Goal: Complete application form: Complete application form

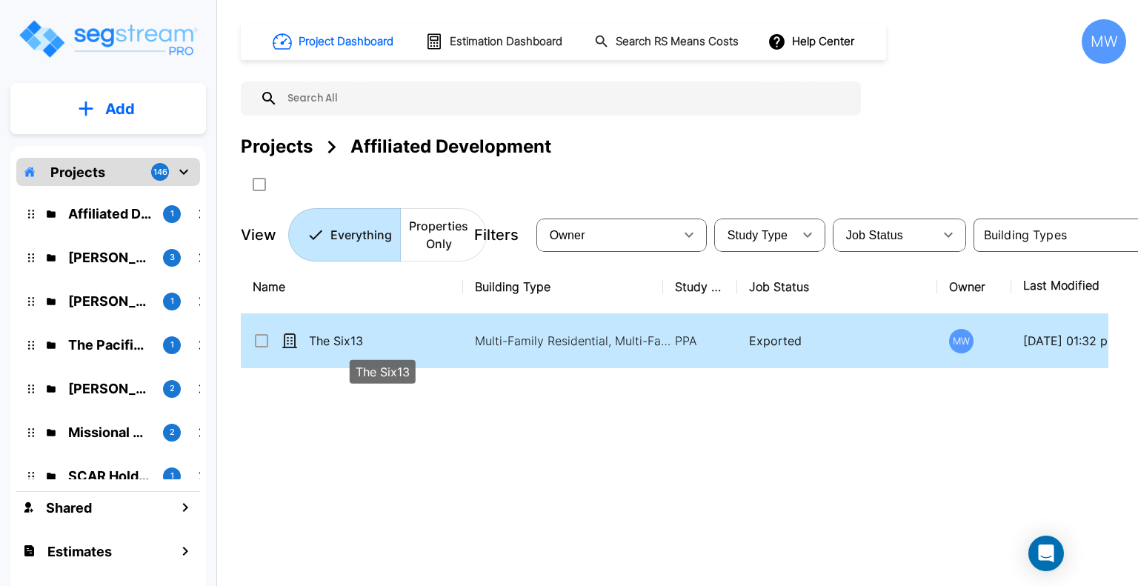
click at [377, 345] on p "The Six13" at bounding box center [383, 341] width 148 height 18
checkbox input "true"
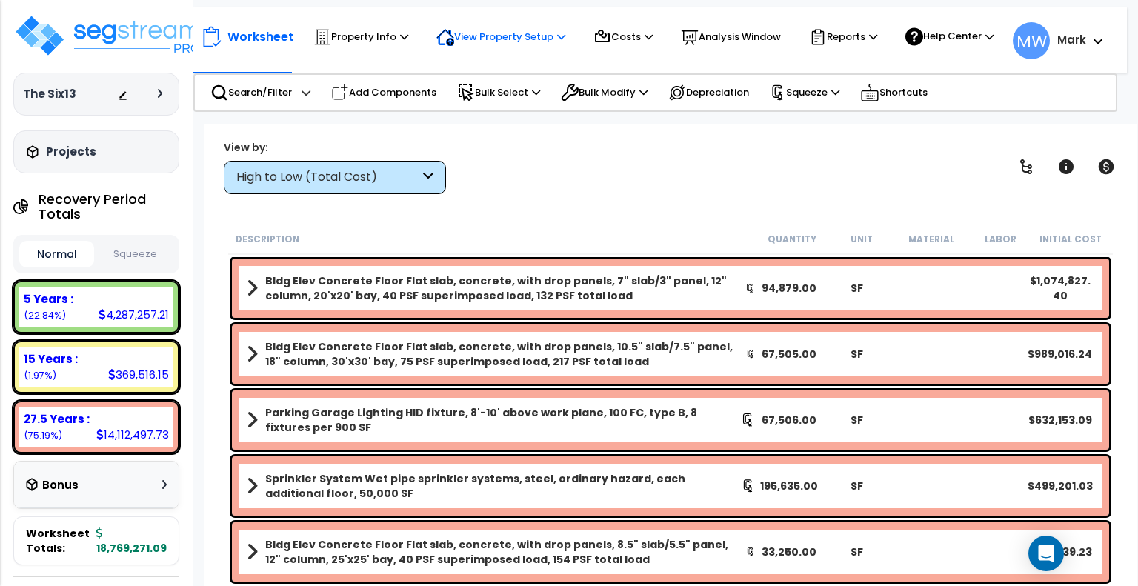
click at [491, 44] on p "View Property Setup" at bounding box center [501, 37] width 129 height 18
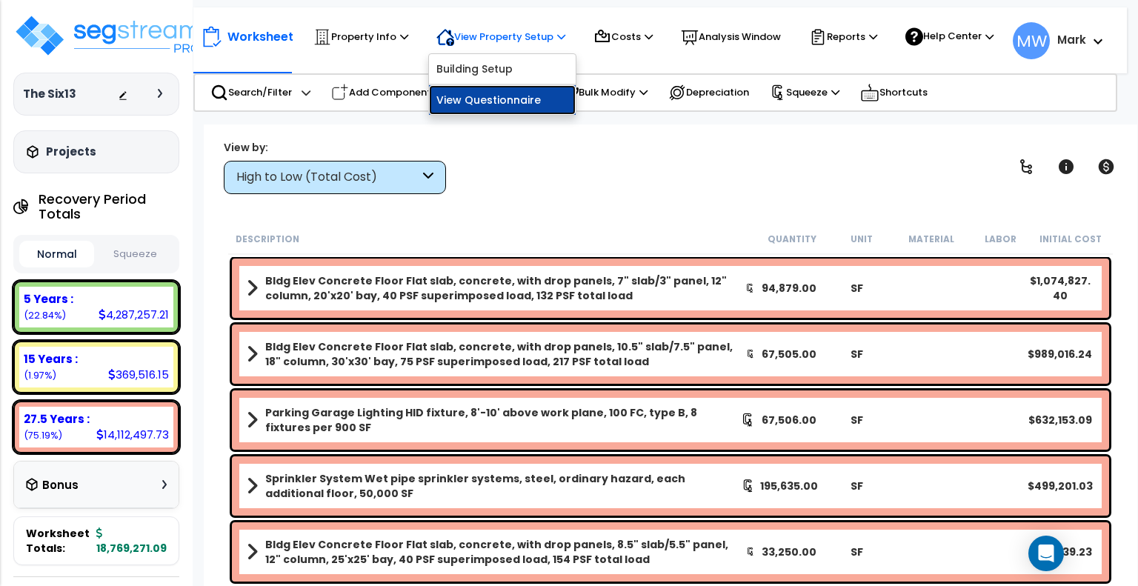
click at [492, 104] on link "View Questionnaire" at bounding box center [502, 100] width 147 height 30
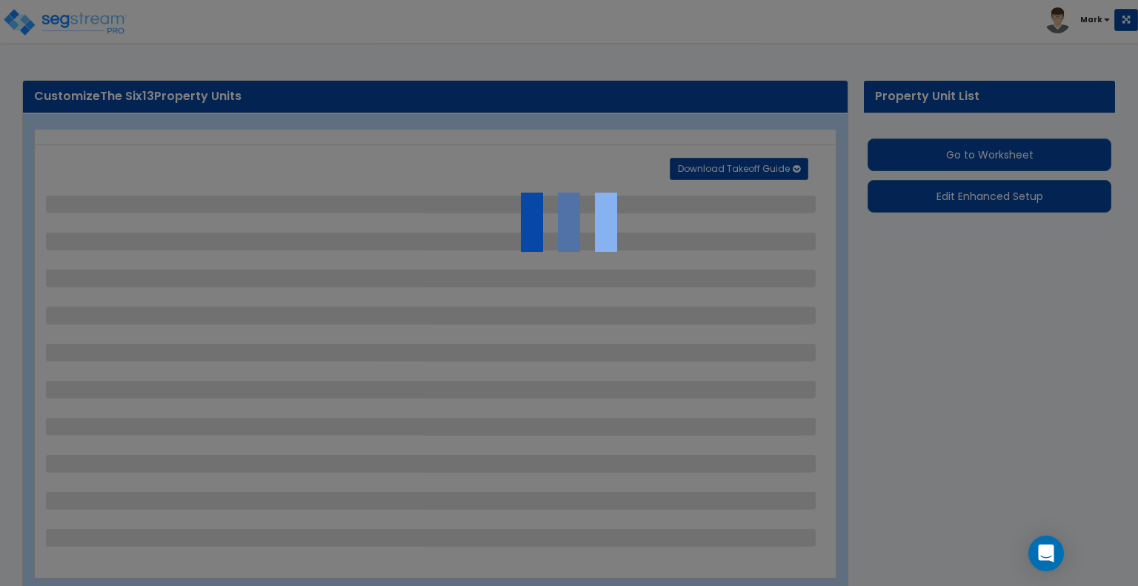
select select "1"
select select "2"
select select "1"
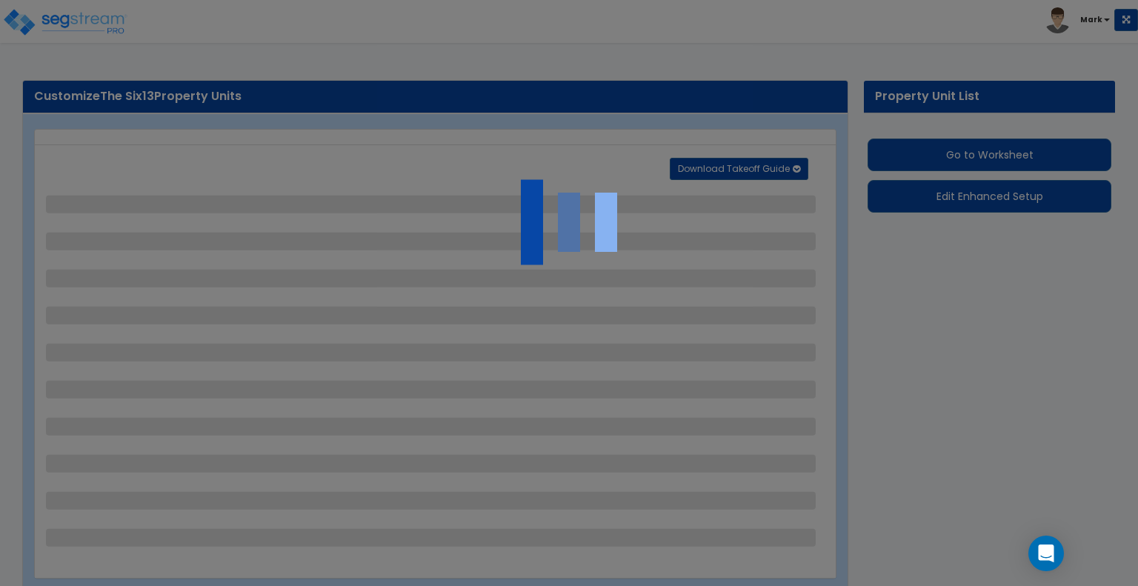
select select "4"
select select "2"
select select "5"
select select "2"
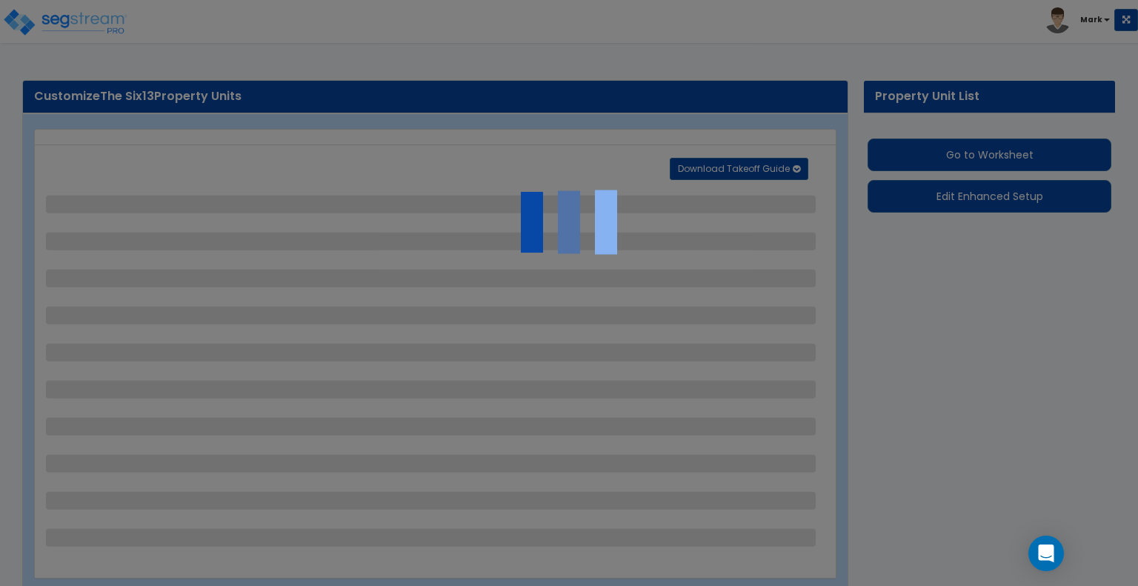
select select "2"
select select "1"
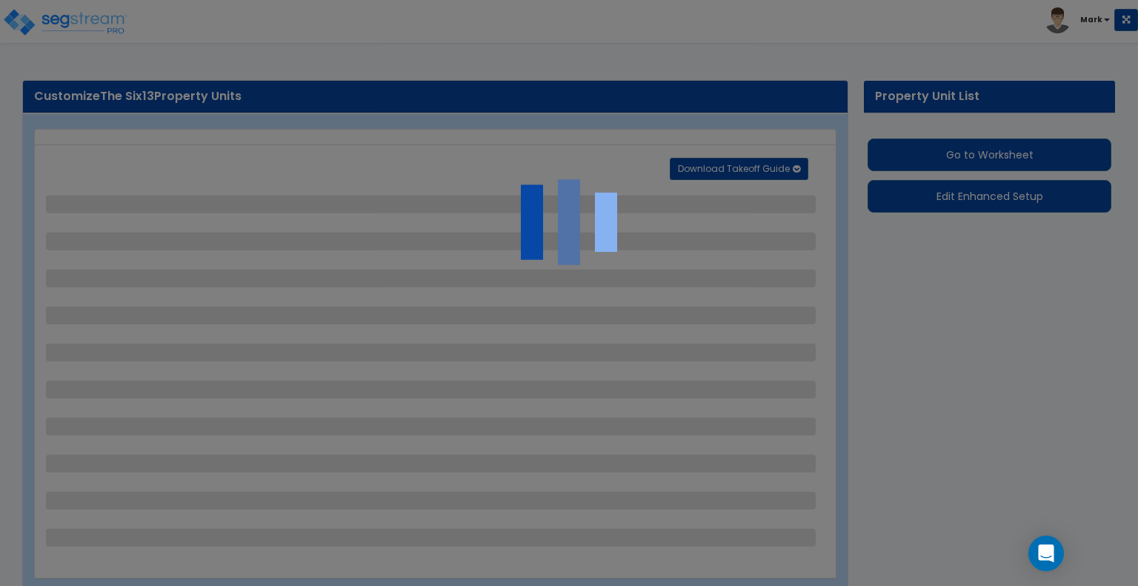
select select "1"
select select "2"
select select "4"
select select "2"
select select "1"
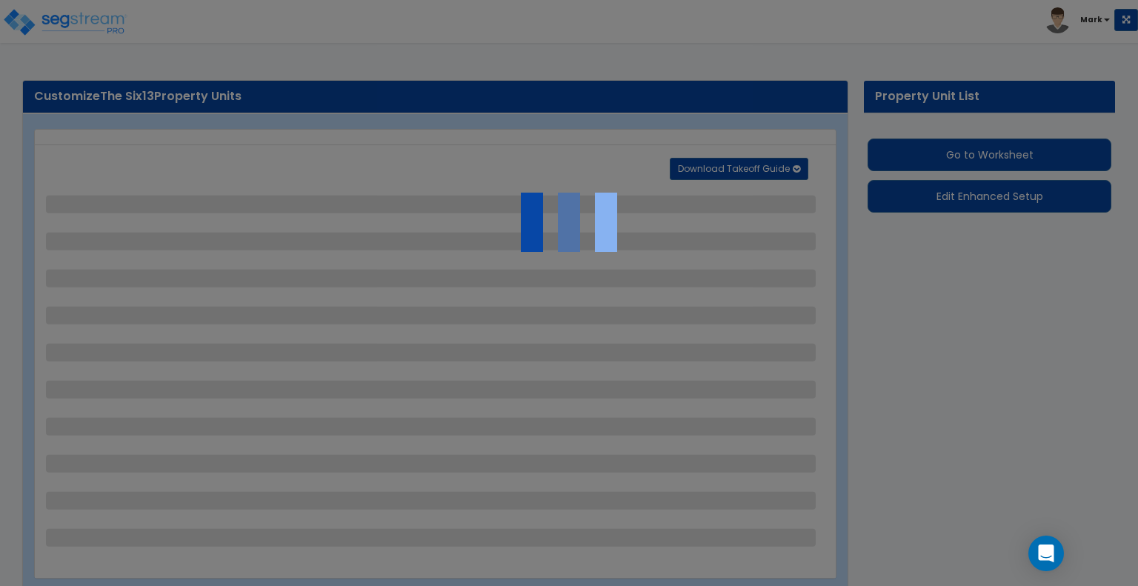
select select "7"
select select "2"
select select "4"
select select "1"
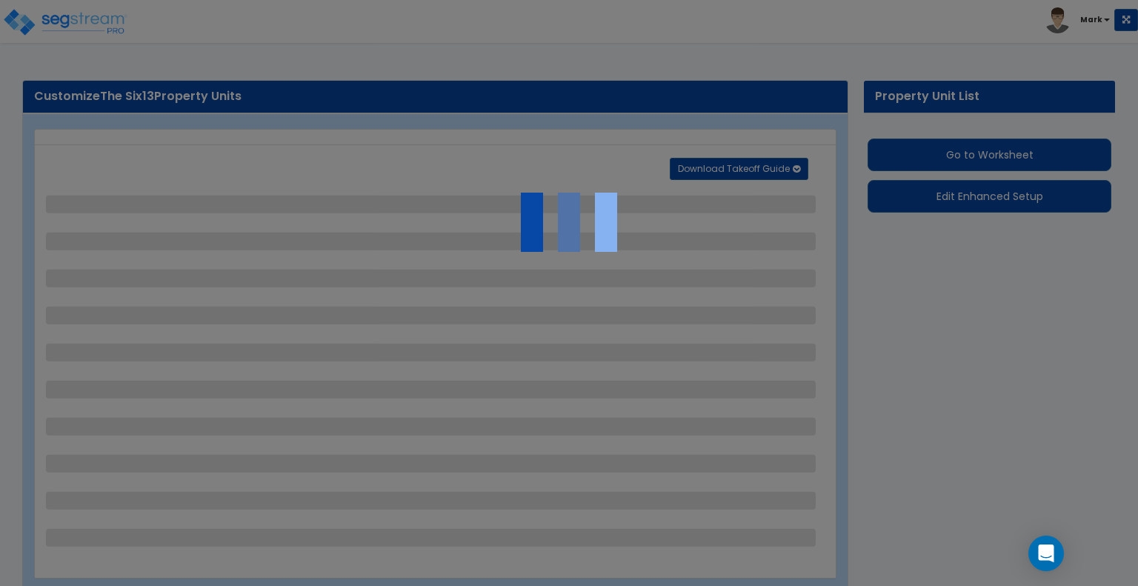
select select "2"
select select "1"
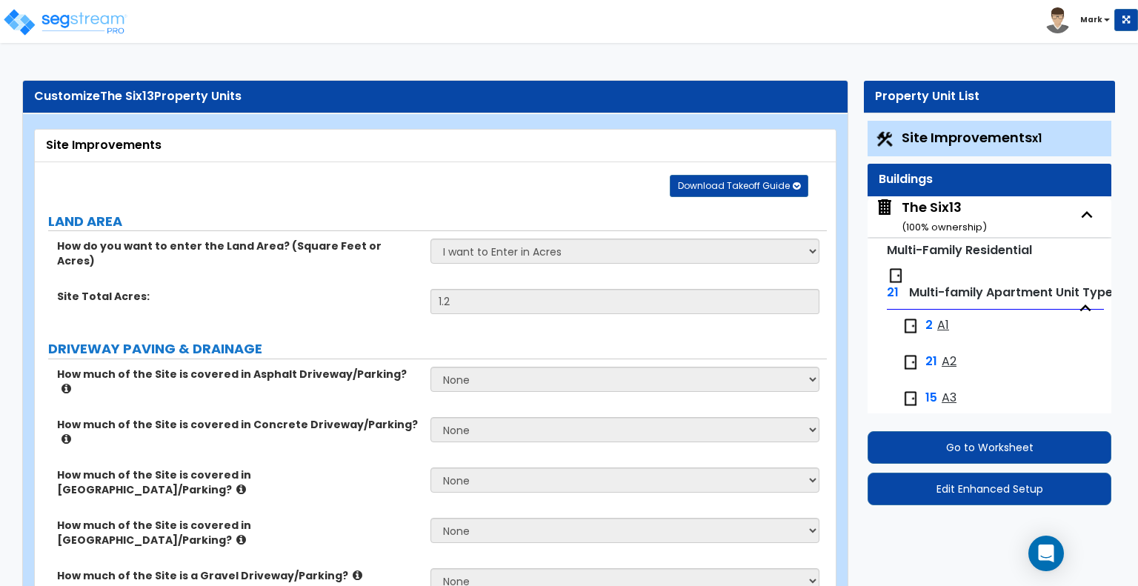
click at [931, 210] on div "The Six13 ( 100 % ownership)" at bounding box center [944, 217] width 85 height 38
select select "1"
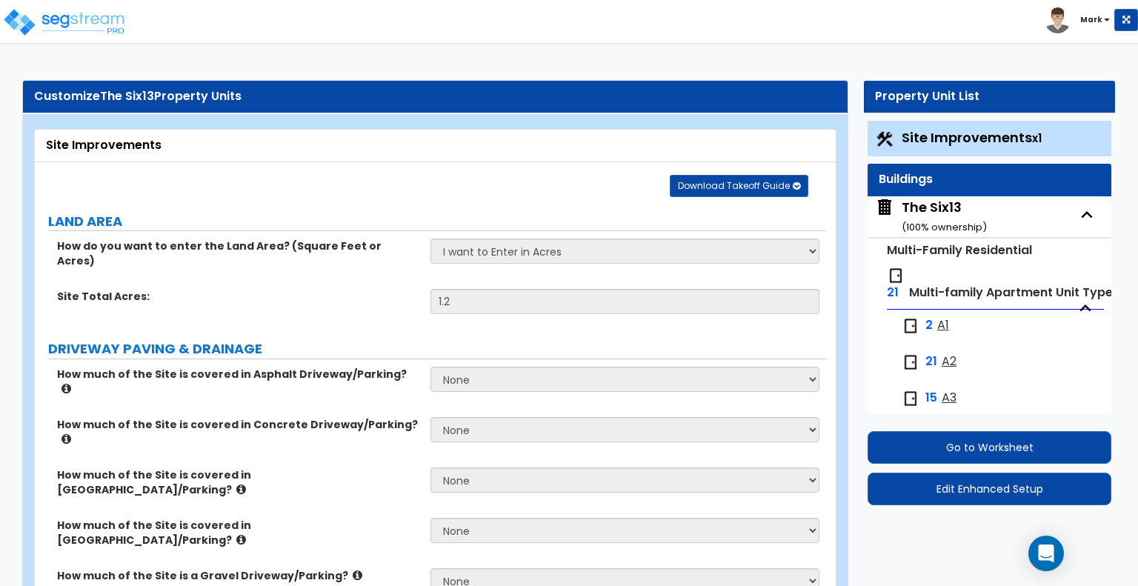
select select "3"
select select "1"
select select "7"
select select "1"
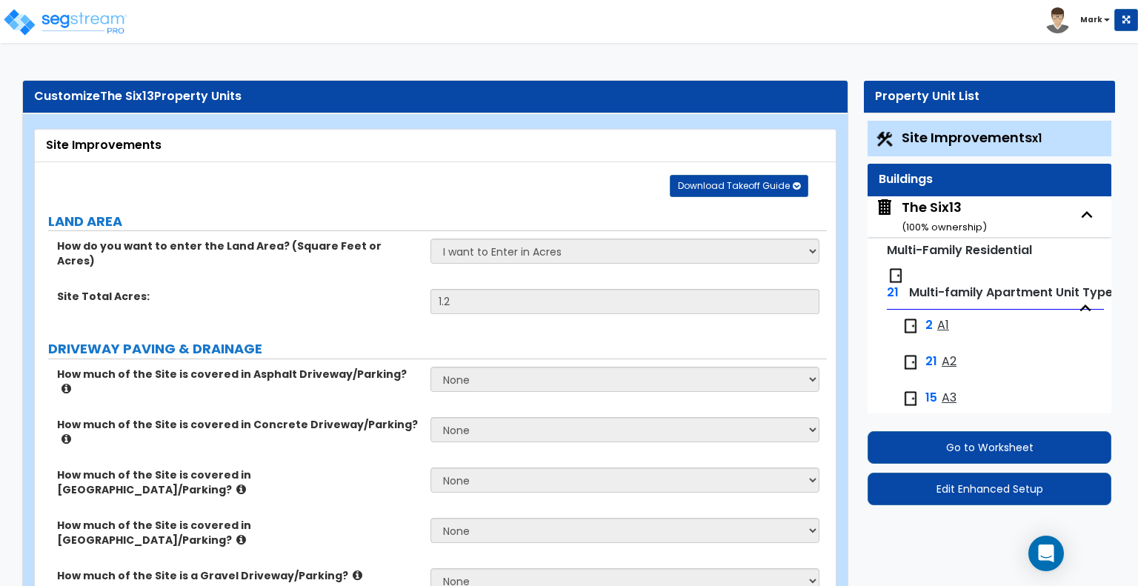
select select "2"
select select "1"
select select "2"
select select "1"
select select "2"
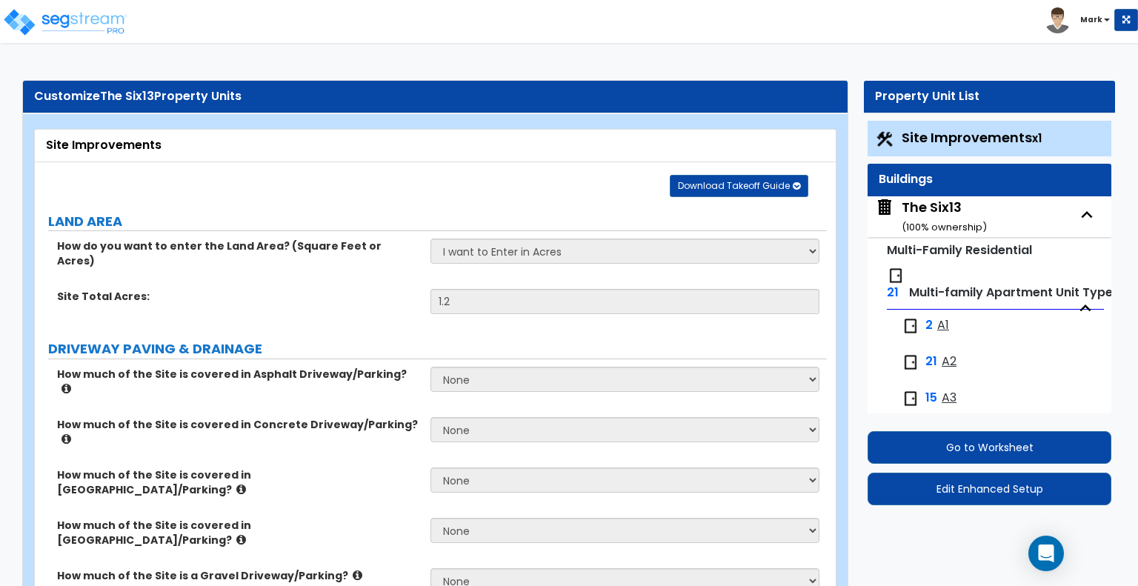
select select "2"
select select "3"
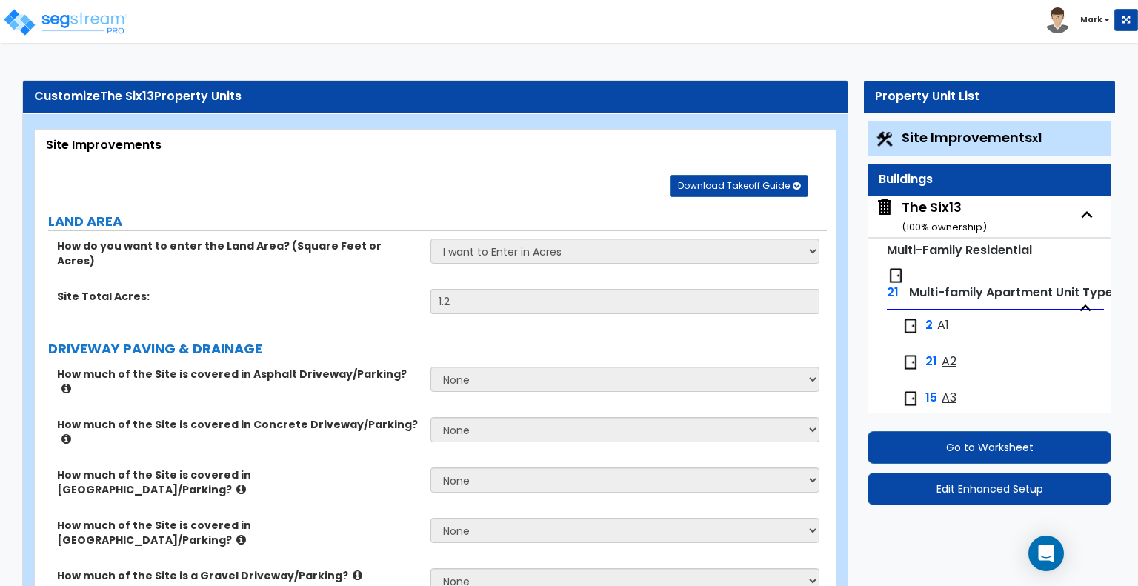
select select "2"
select select "4"
select select "1"
select select "2"
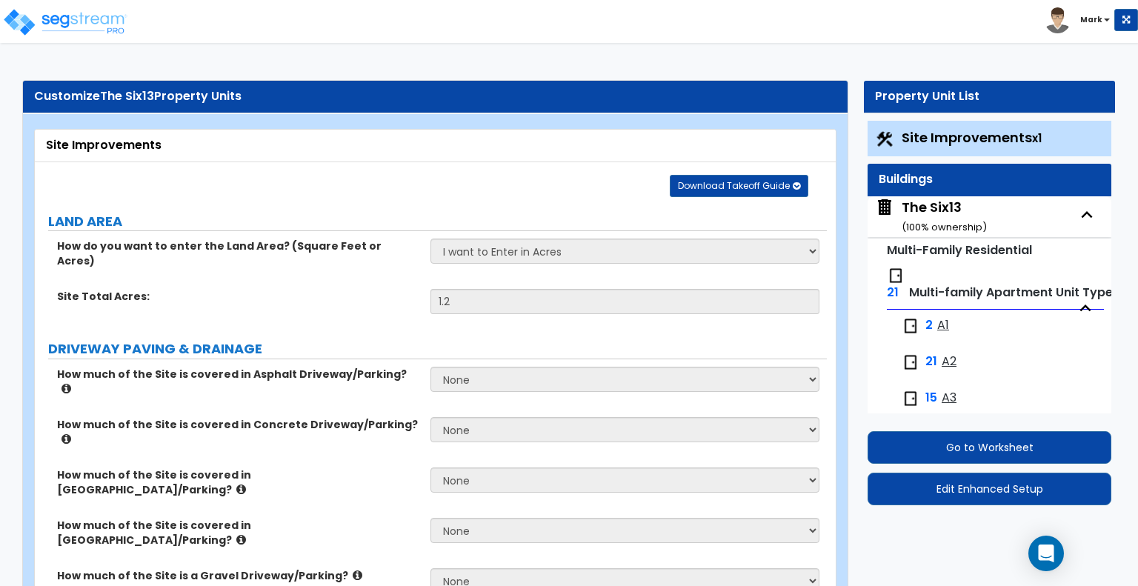
select select "6"
select select "2"
select select "3"
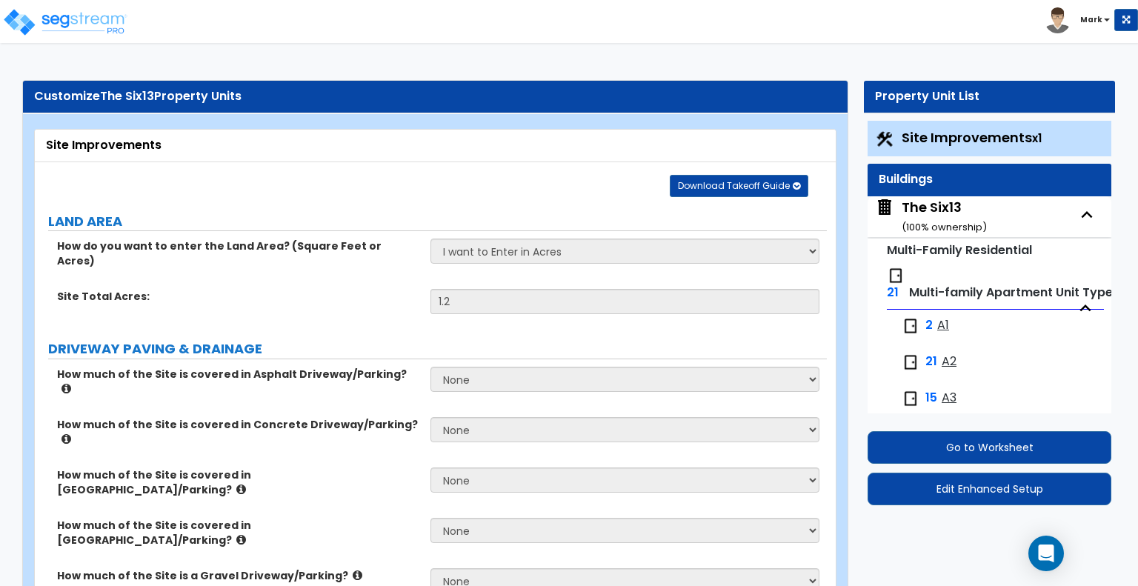
select select "1"
select select "8"
select select "1"
select select "8"
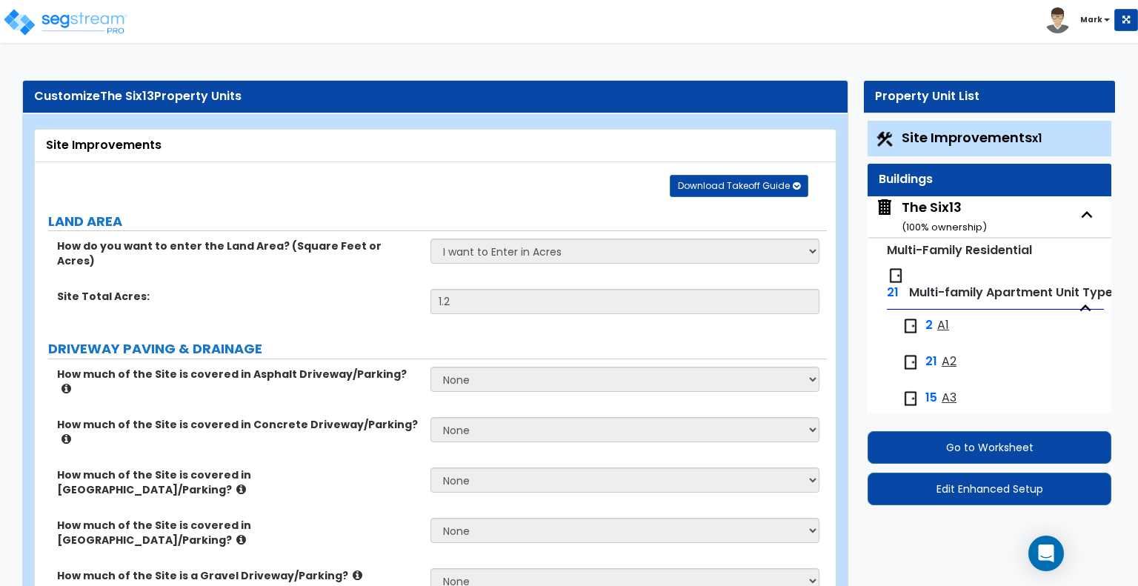
select select "6"
select select "1"
select select "2"
select select "5"
select select "2"
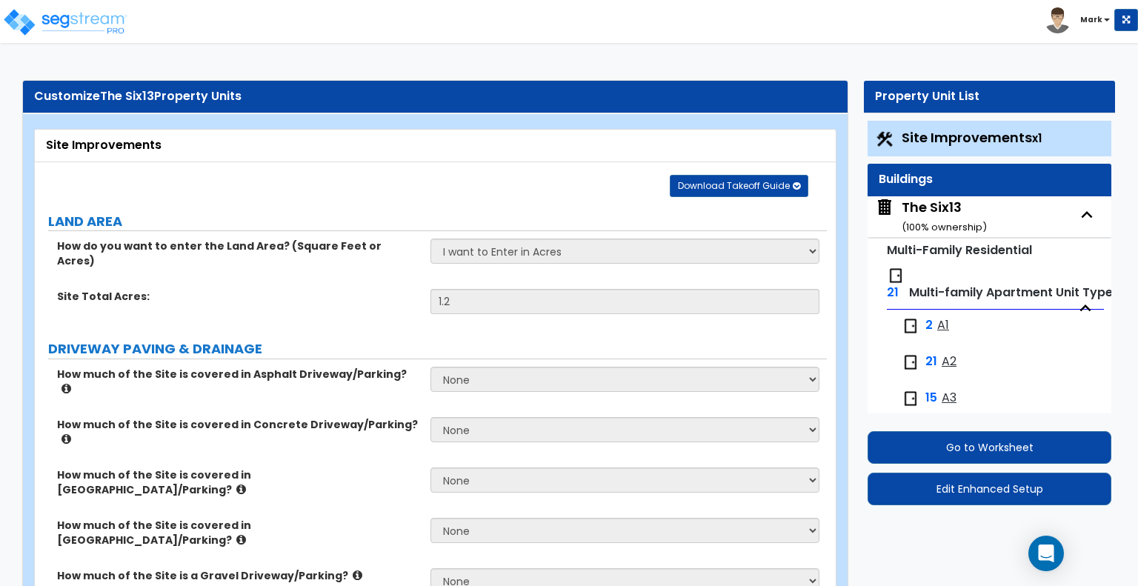
select select "1"
select select "4"
select select "1"
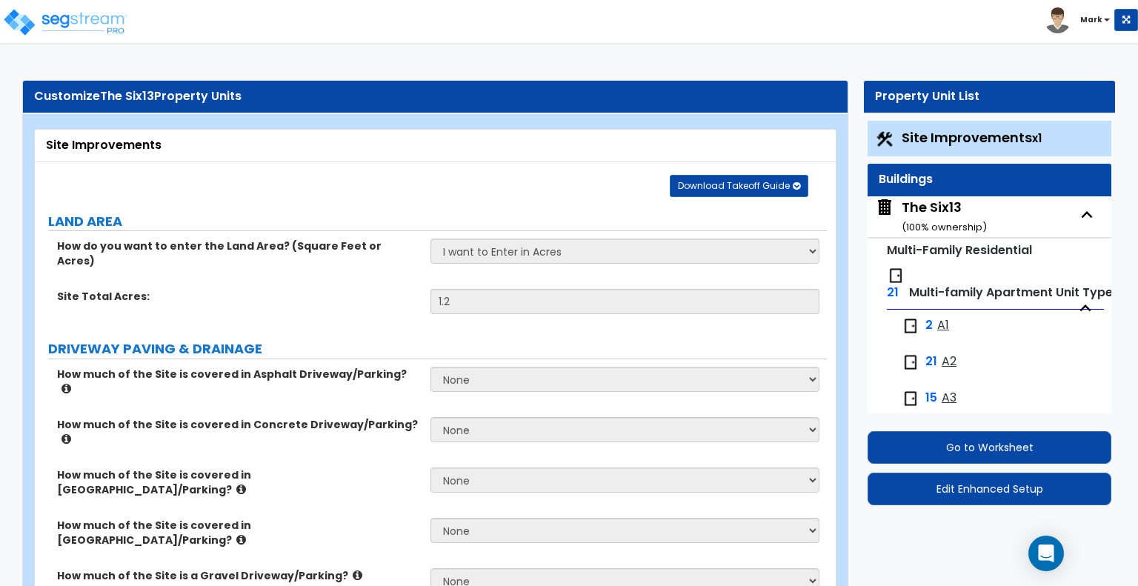
select select "3"
select select "2"
select select "1"
select select "2"
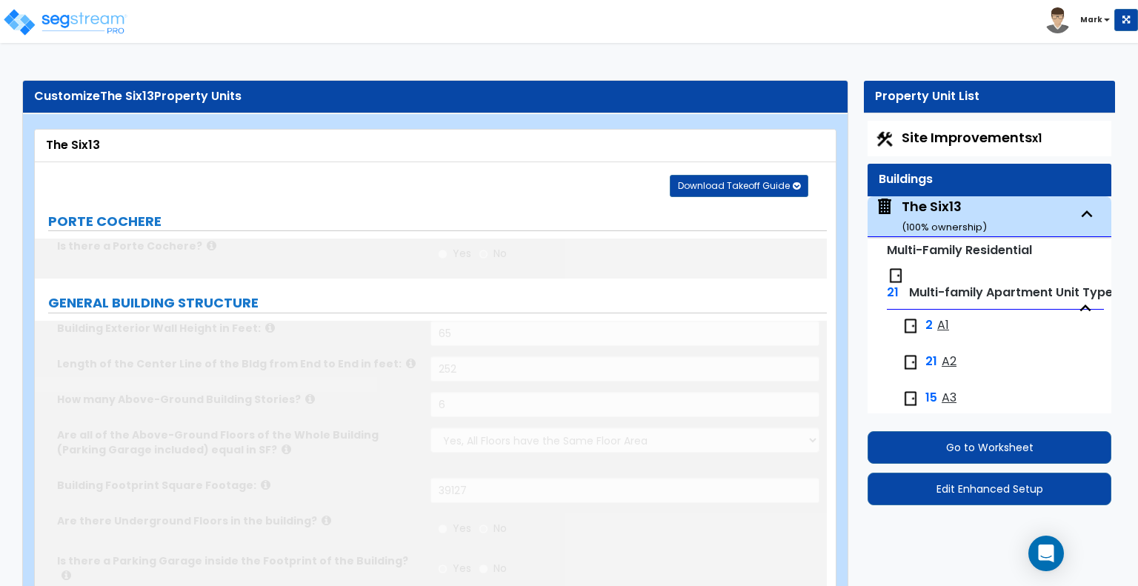
select select "1"
type input "287"
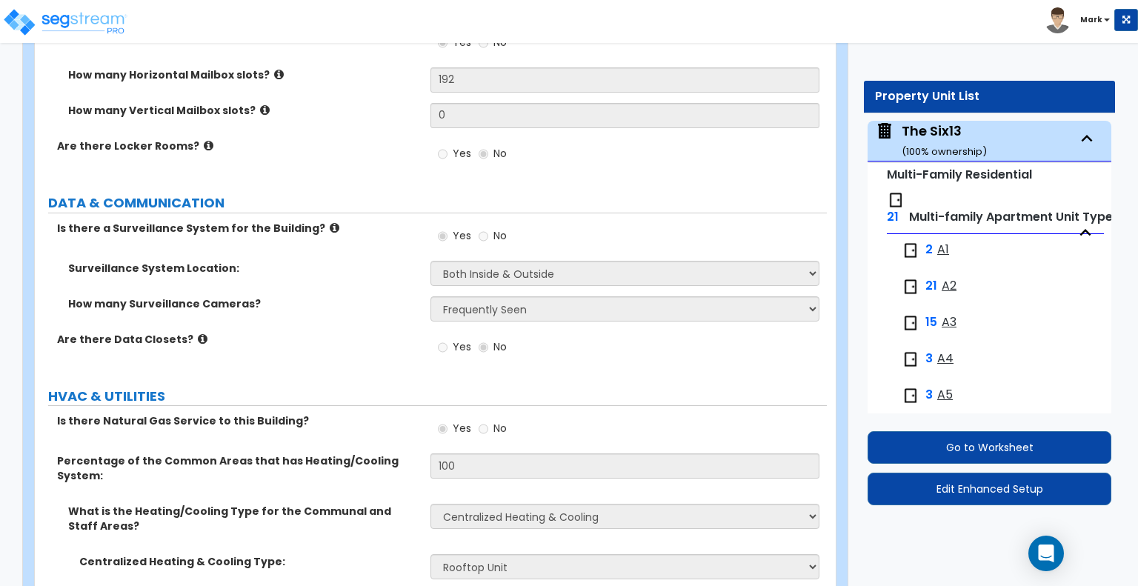
scroll to position [8129, 0]
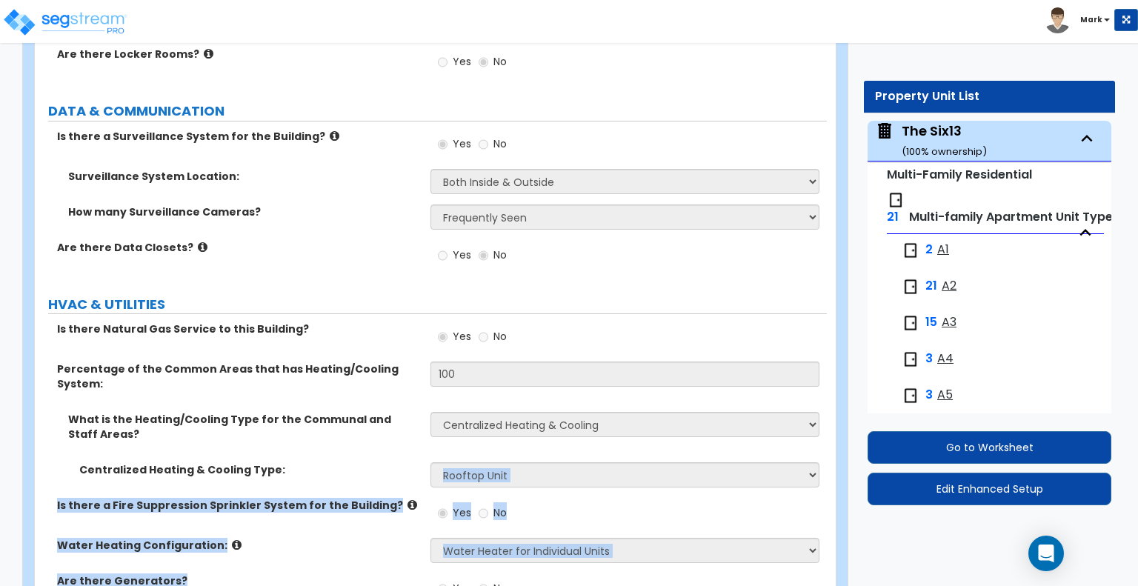
drag, startPoint x: 344, startPoint y: 480, endPoint x: 314, endPoint y: 380, distance: 103.6
click at [314, 380] on div "Is there Natural Gas Service to this Building? Yes No Percentage of the Common …" at bounding box center [431, 468] width 770 height 292
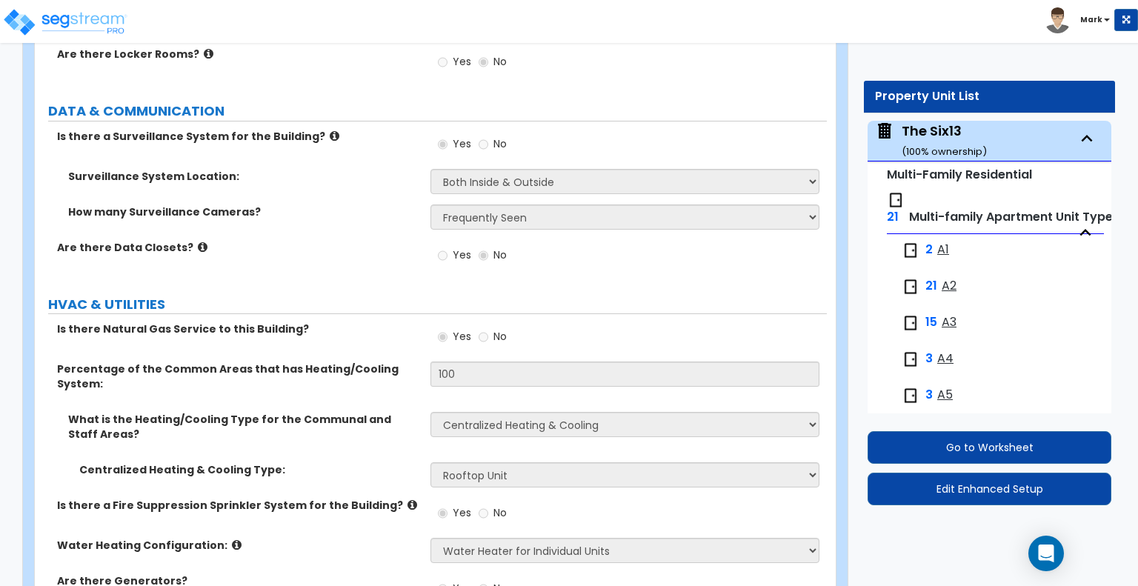
click at [334, 412] on div "What is the Heating/Cooling Type for the Communal and Staff Areas? None Heat On…" at bounding box center [431, 437] width 792 height 50
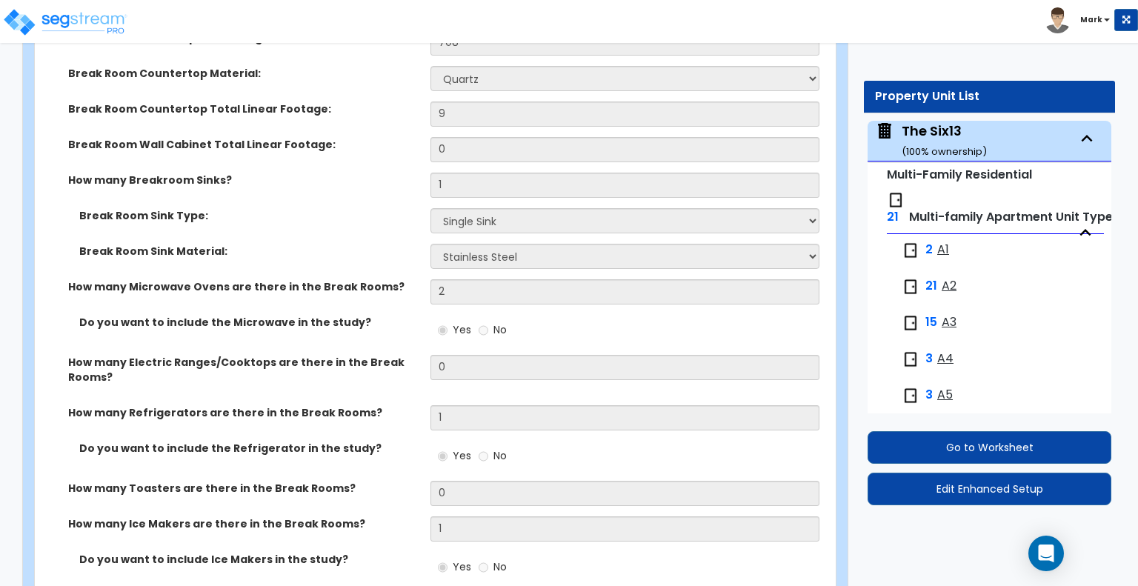
scroll to position [7426, 0]
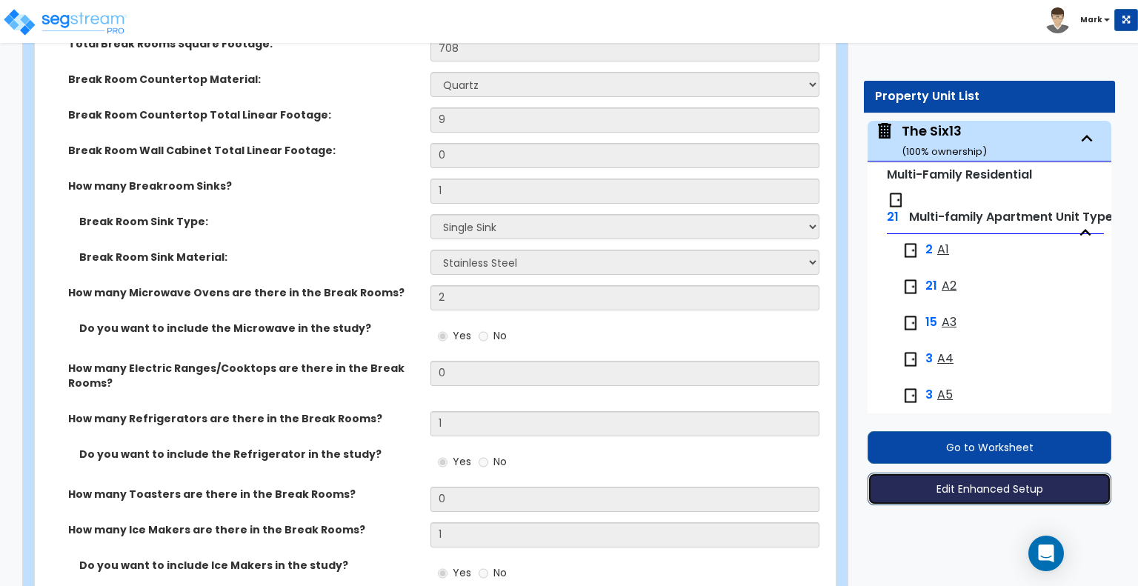
click at [979, 498] on button "Edit Enhanced Setup" at bounding box center [990, 489] width 244 height 33
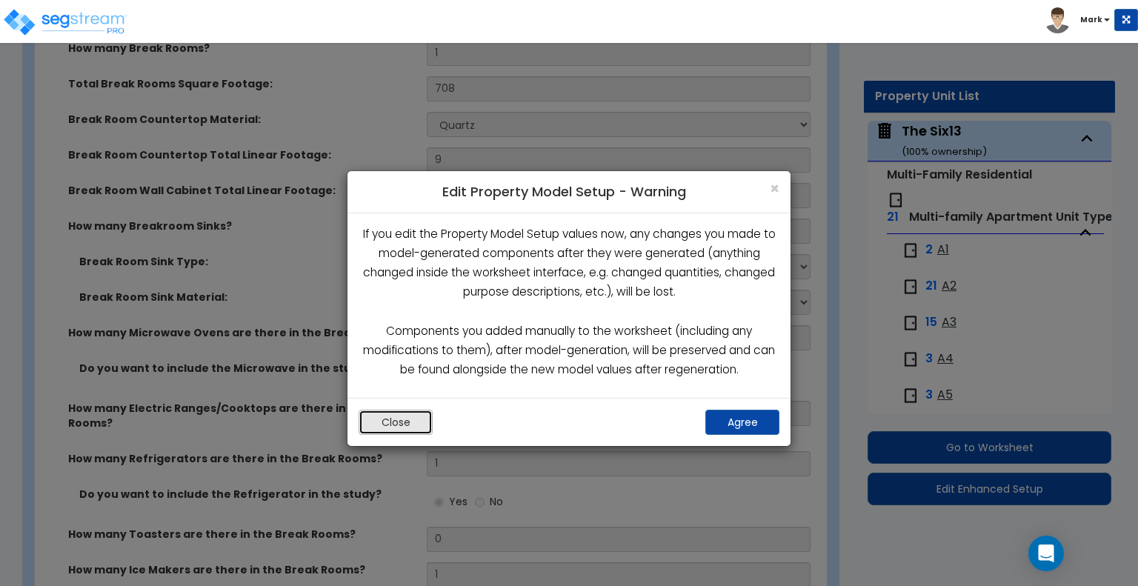
click at [417, 410] on button "Close" at bounding box center [396, 422] width 74 height 25
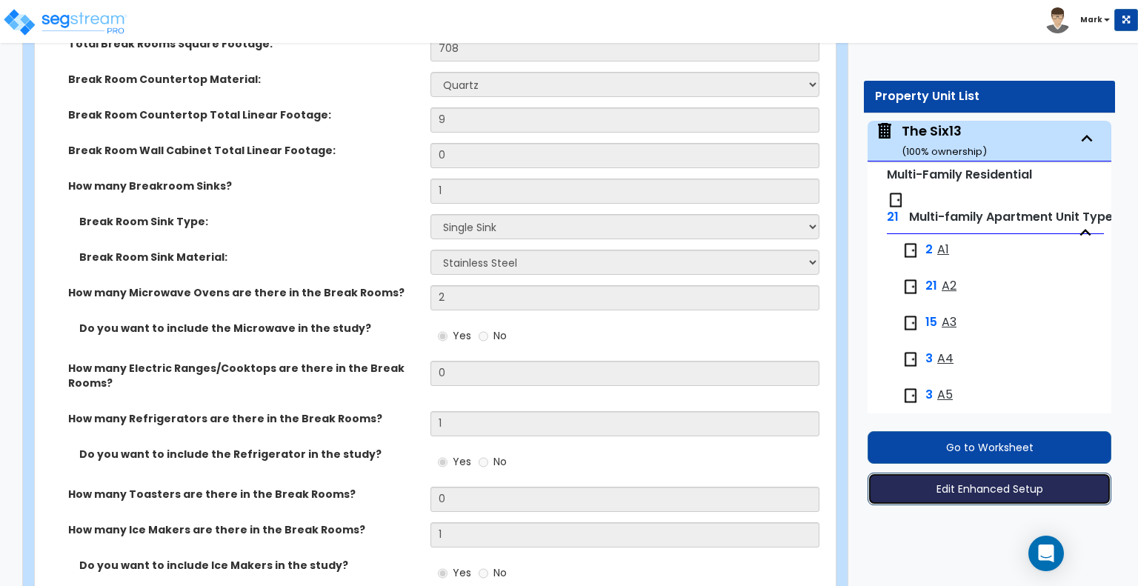
click at [978, 495] on button "Edit Enhanced Setup" at bounding box center [990, 489] width 244 height 33
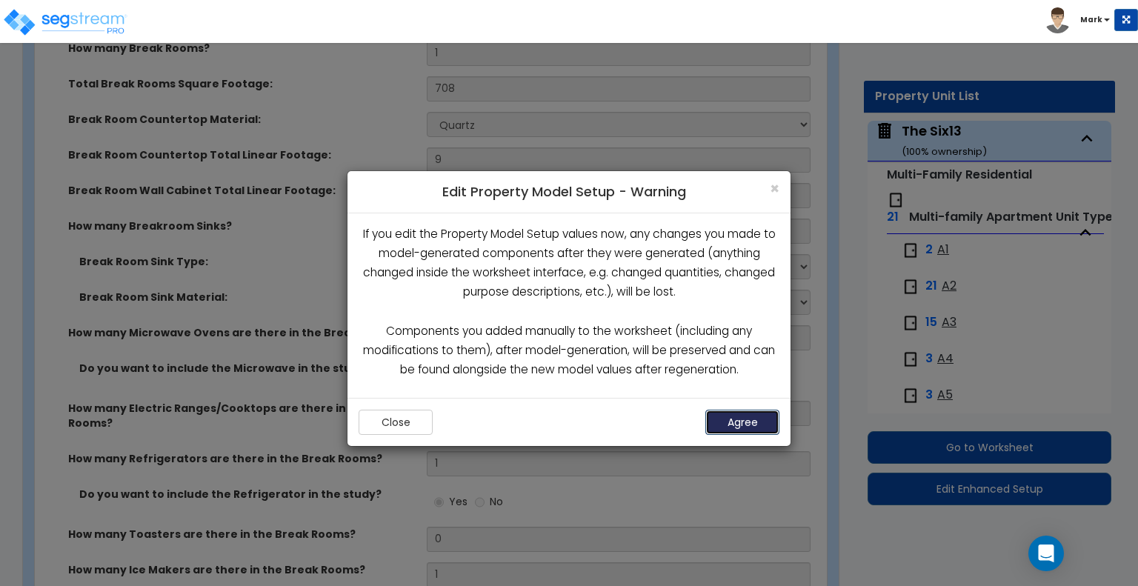
click at [745, 415] on button "Agree" at bounding box center [743, 422] width 74 height 25
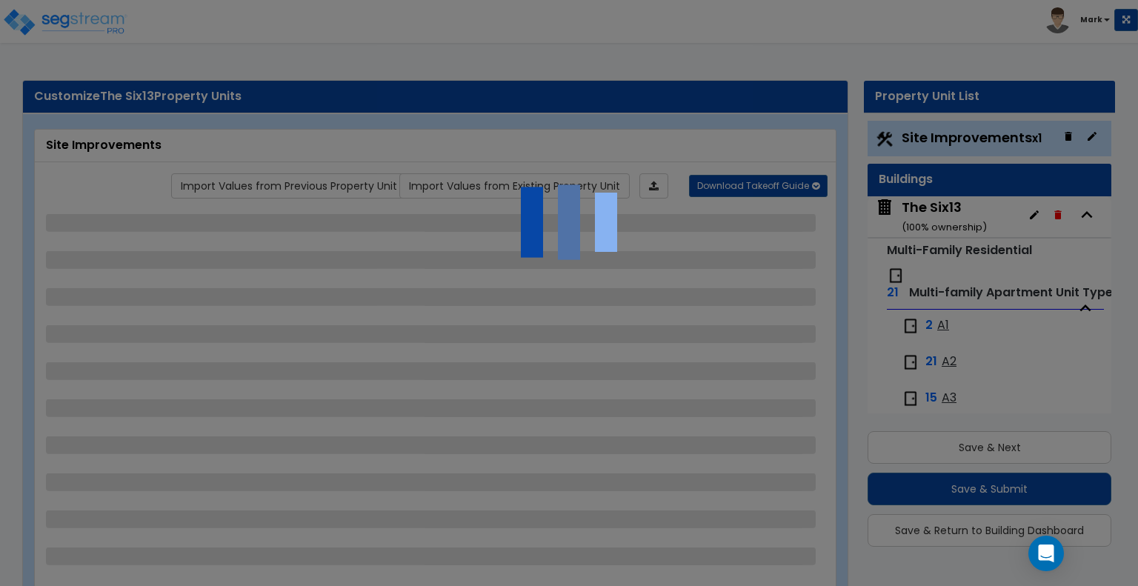
scroll to position [39, 0]
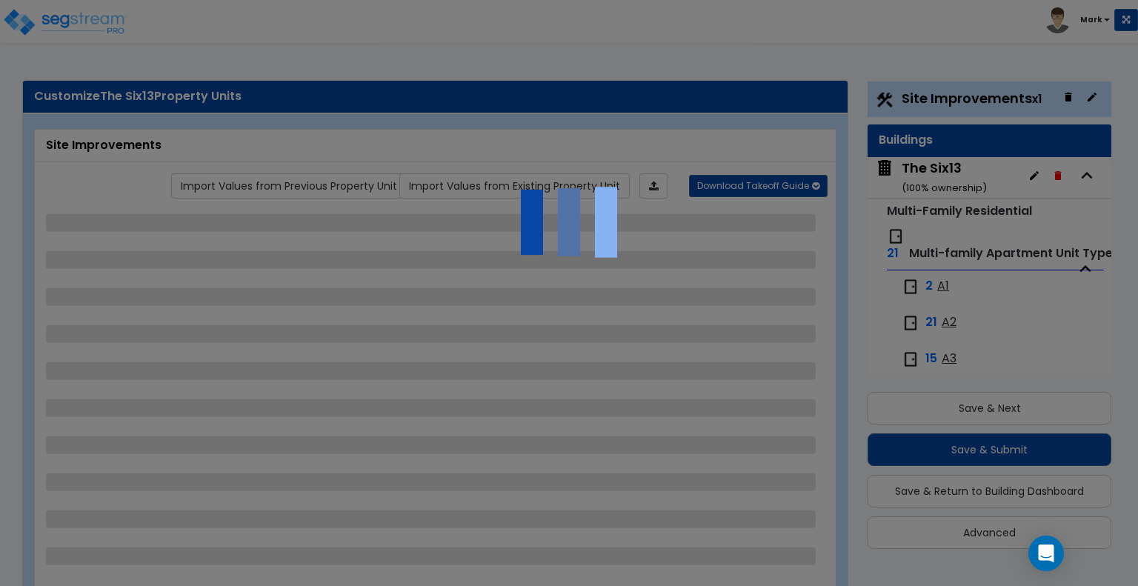
select select "1"
select select "2"
select select "1"
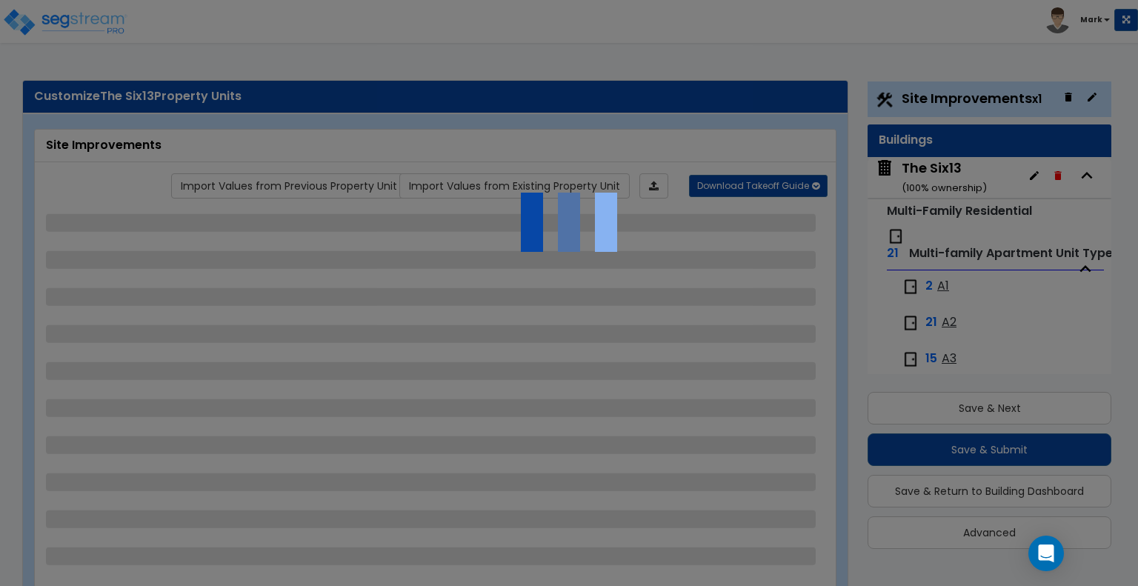
select select "4"
select select "2"
select select "5"
select select "2"
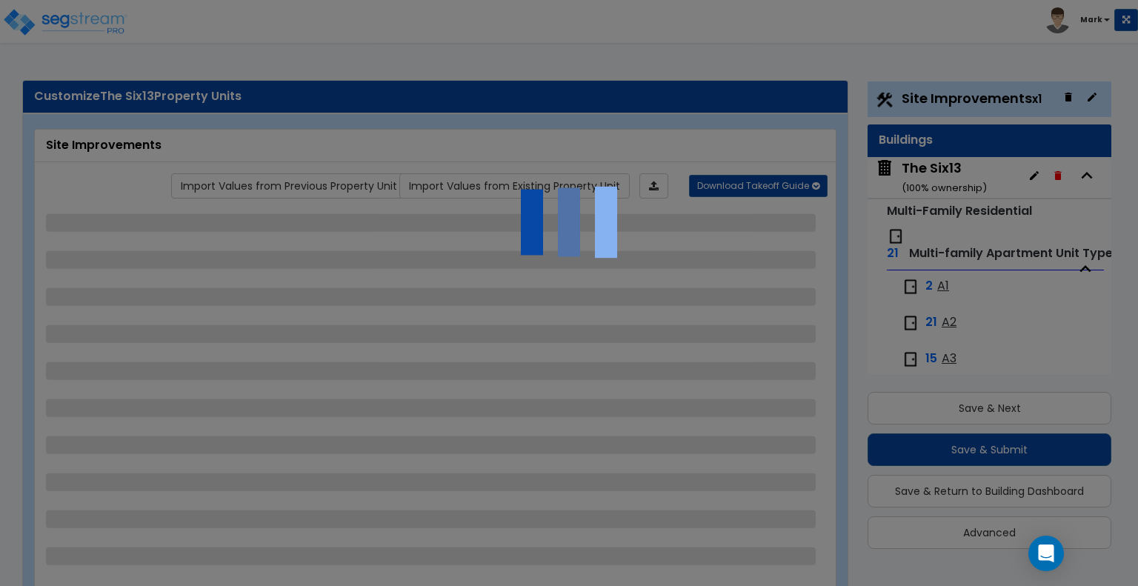
select select "2"
select select "1"
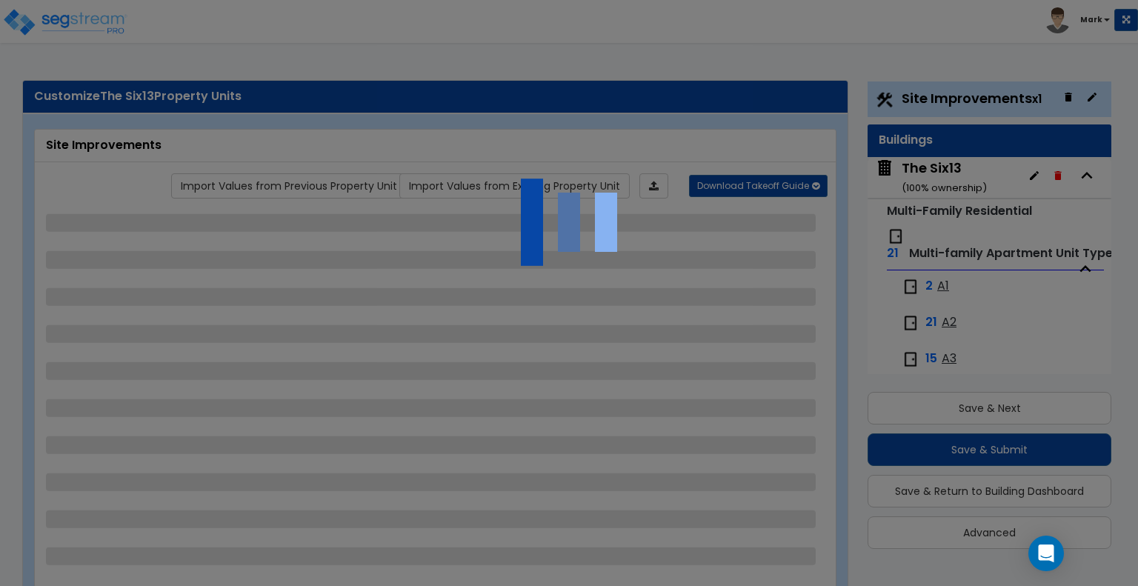
select select "1"
select select "2"
select select "4"
select select "2"
select select "1"
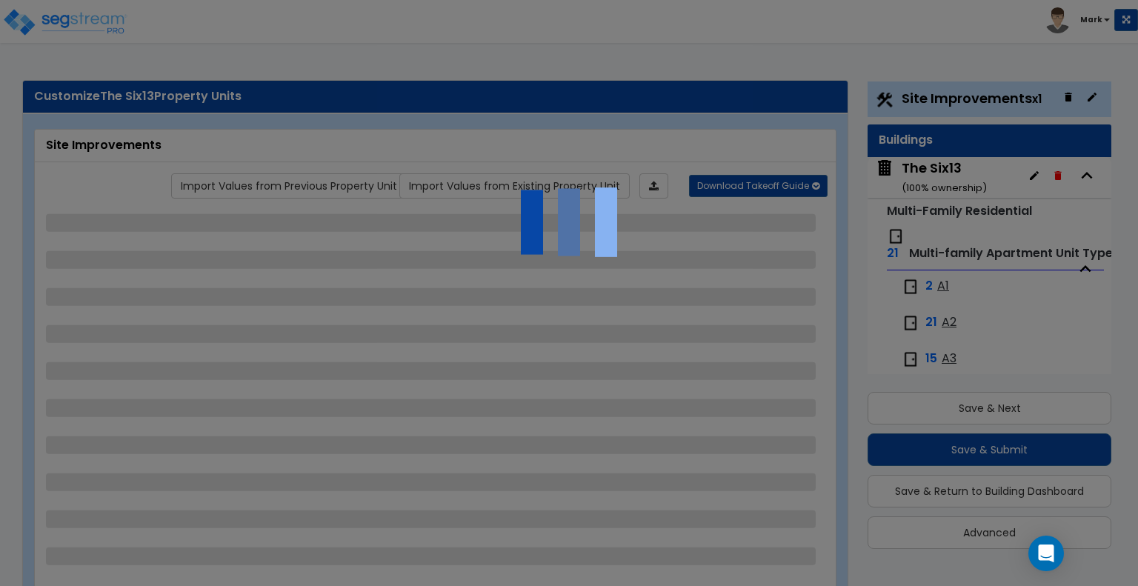
select select "7"
select select "2"
select select "4"
select select "1"
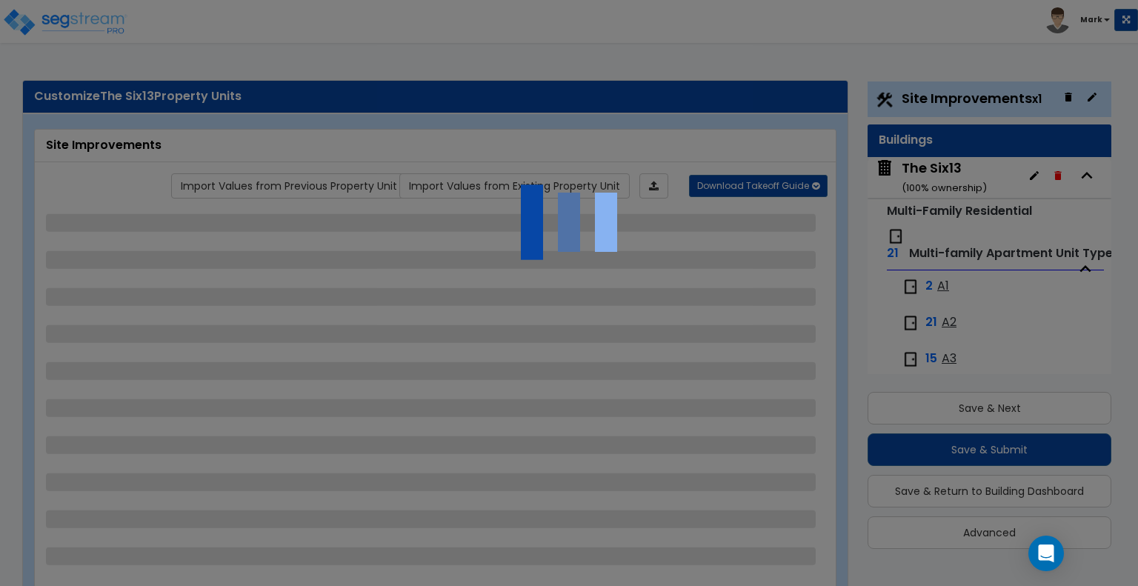
select select "2"
select select "1"
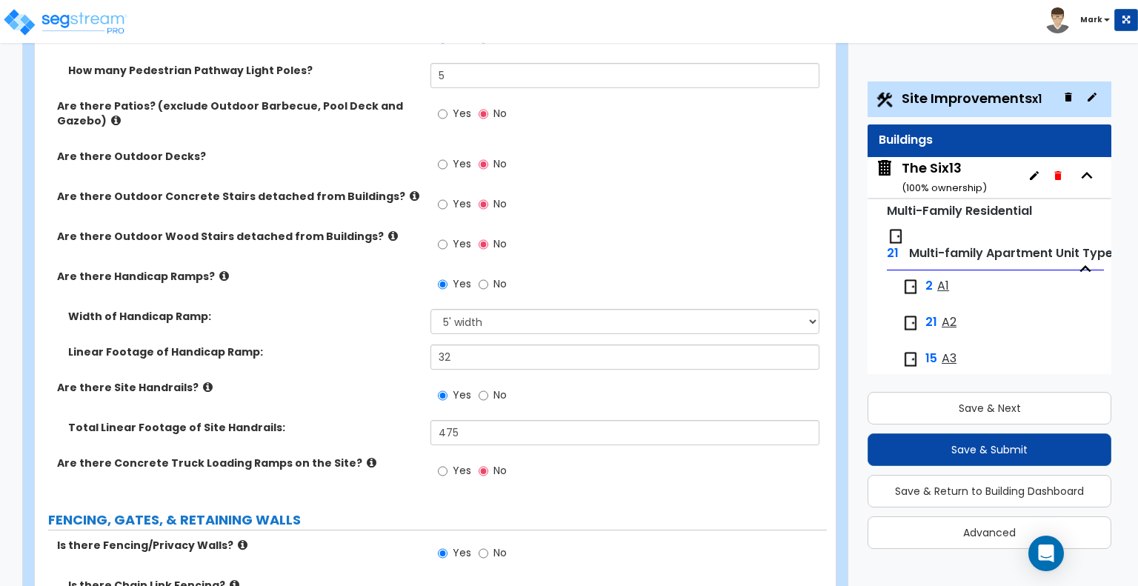
scroll to position [1584, 0]
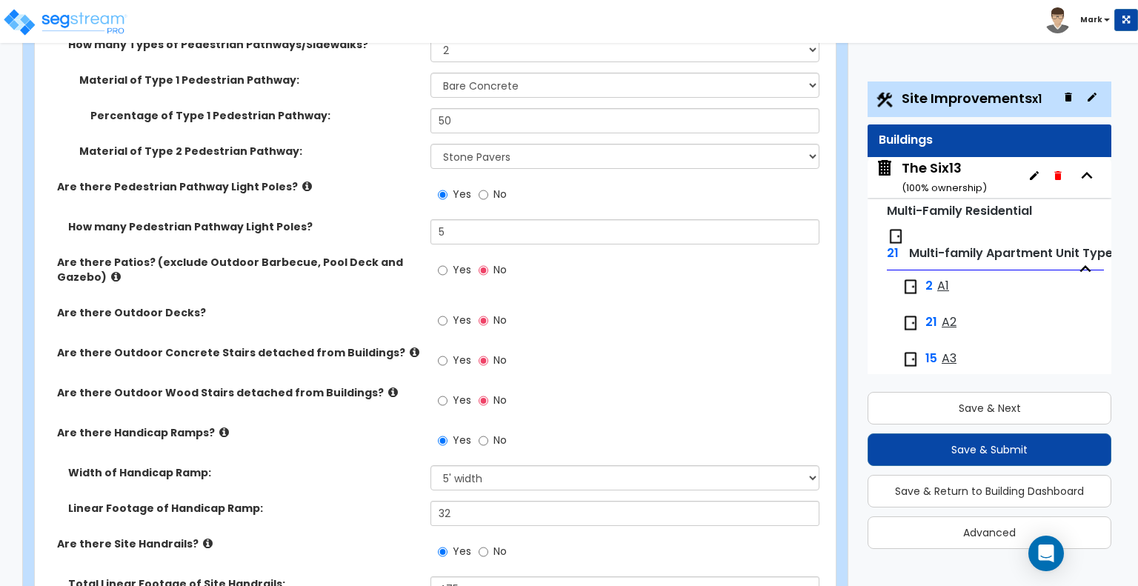
click at [224, 305] on div "Are there Outdoor Decks? Yes No" at bounding box center [431, 325] width 792 height 40
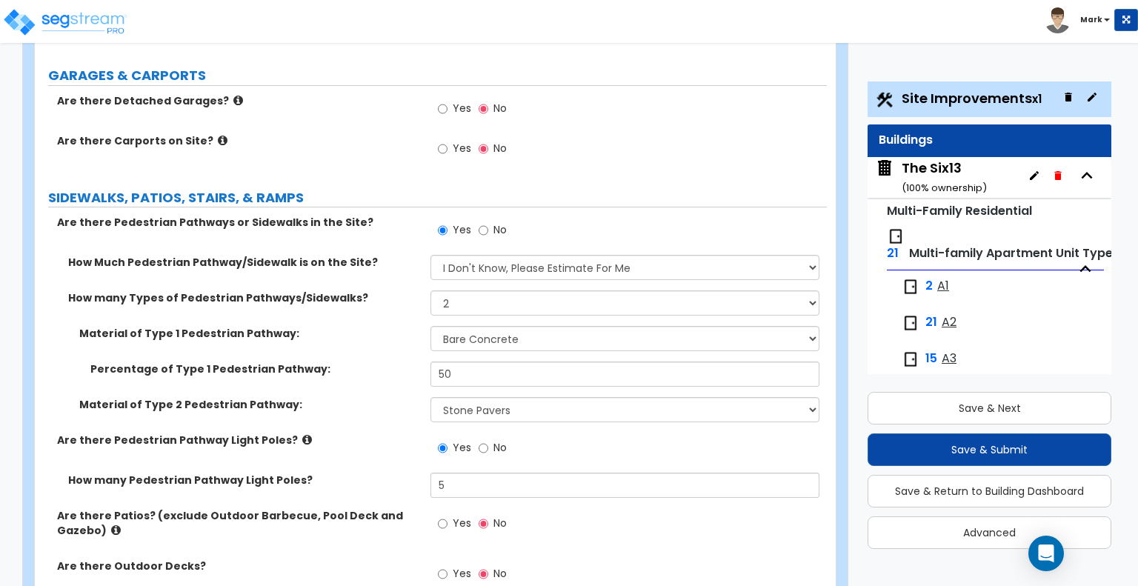
scroll to position [1032, 0]
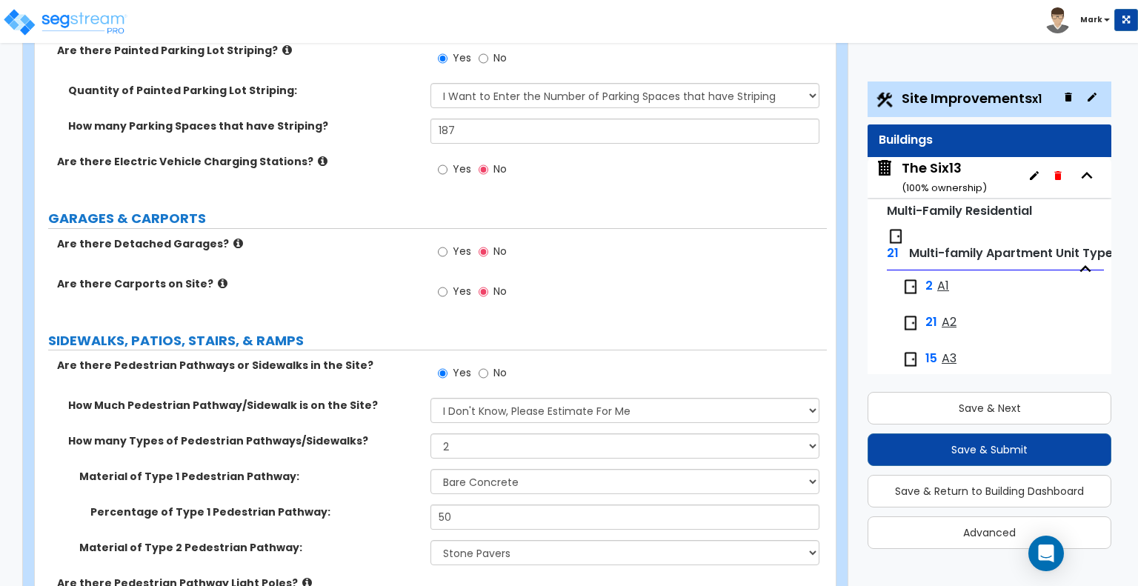
click at [452, 159] on label "Yes" at bounding box center [454, 171] width 33 height 25
click at [448, 162] on input "Yes" at bounding box center [443, 170] width 10 height 16
radio input "true"
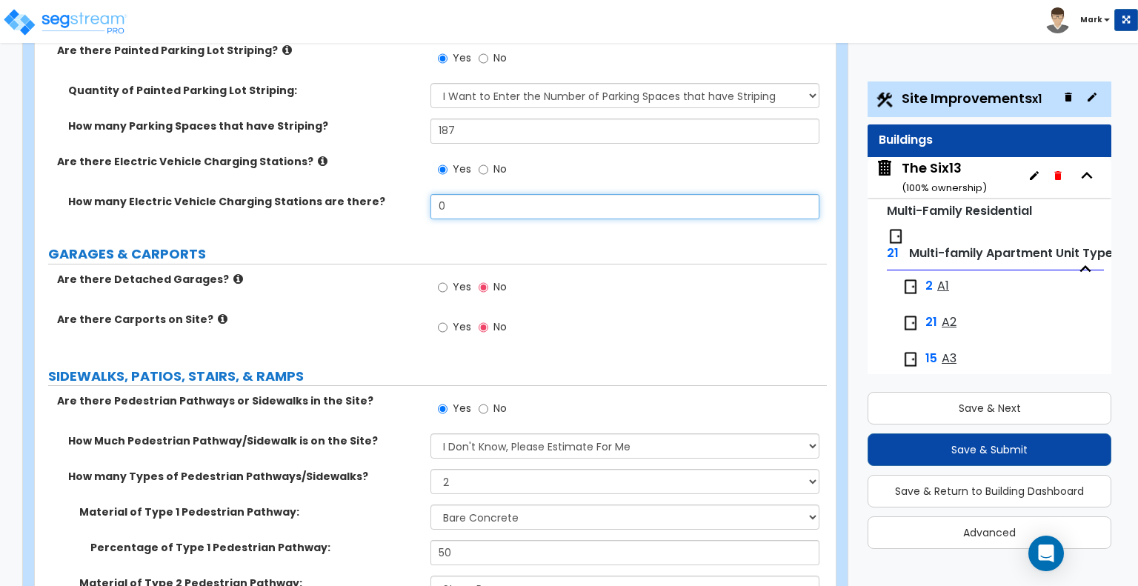
drag, startPoint x: 462, startPoint y: 134, endPoint x: 373, endPoint y: 145, distance: 90.3
click at [373, 194] on div "How many Electric Vehicle Charging Stations are there? 0" at bounding box center [431, 212] width 792 height 36
type input "2"
type input "3"
click at [783, 312] on div "Yes No" at bounding box center [629, 332] width 396 height 40
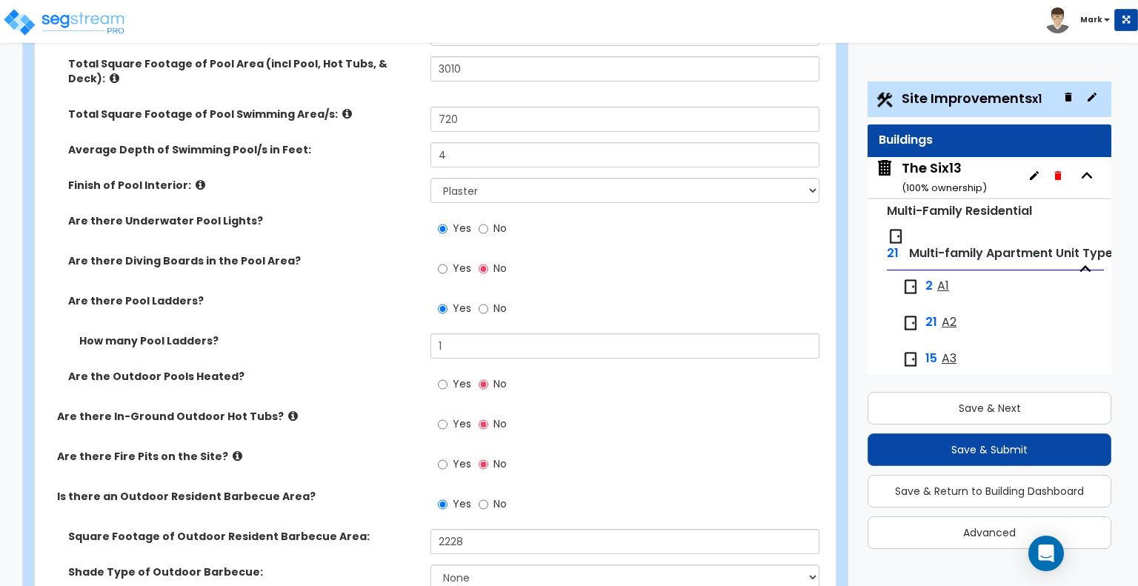
scroll to position [4410, 0]
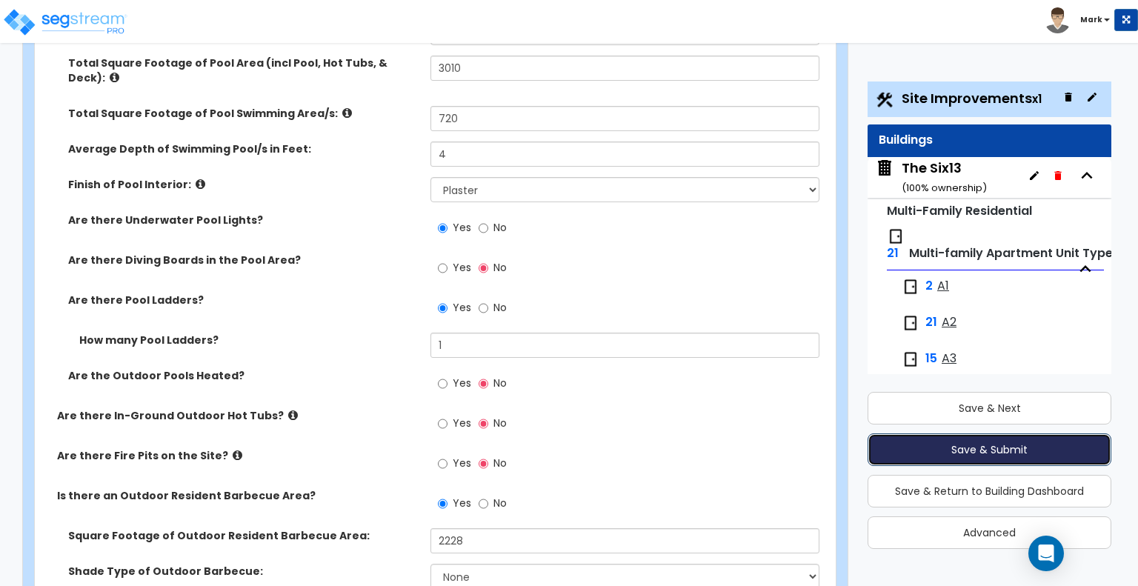
click at [938, 452] on button "Save & Submit" at bounding box center [990, 450] width 244 height 33
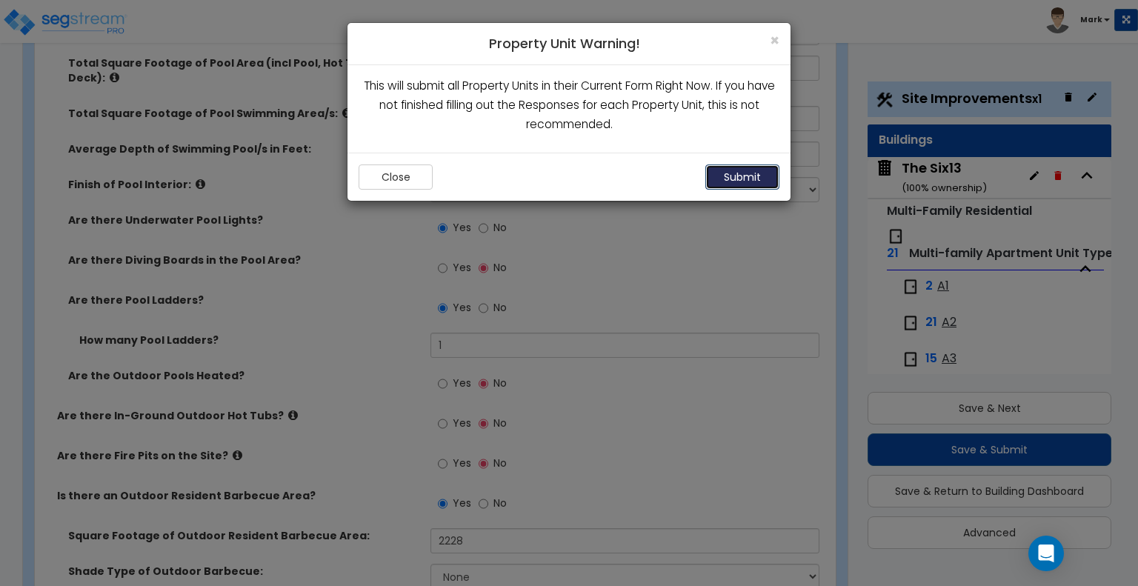
click at [739, 173] on button "Submit" at bounding box center [743, 177] width 74 height 25
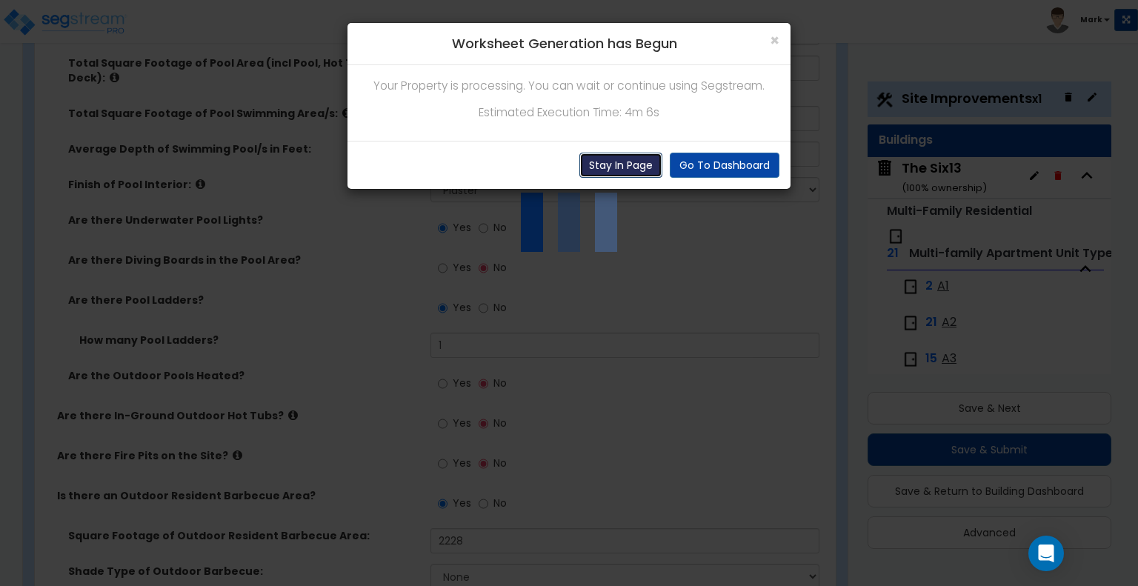
click at [620, 164] on button "Stay In Page" at bounding box center [621, 165] width 83 height 25
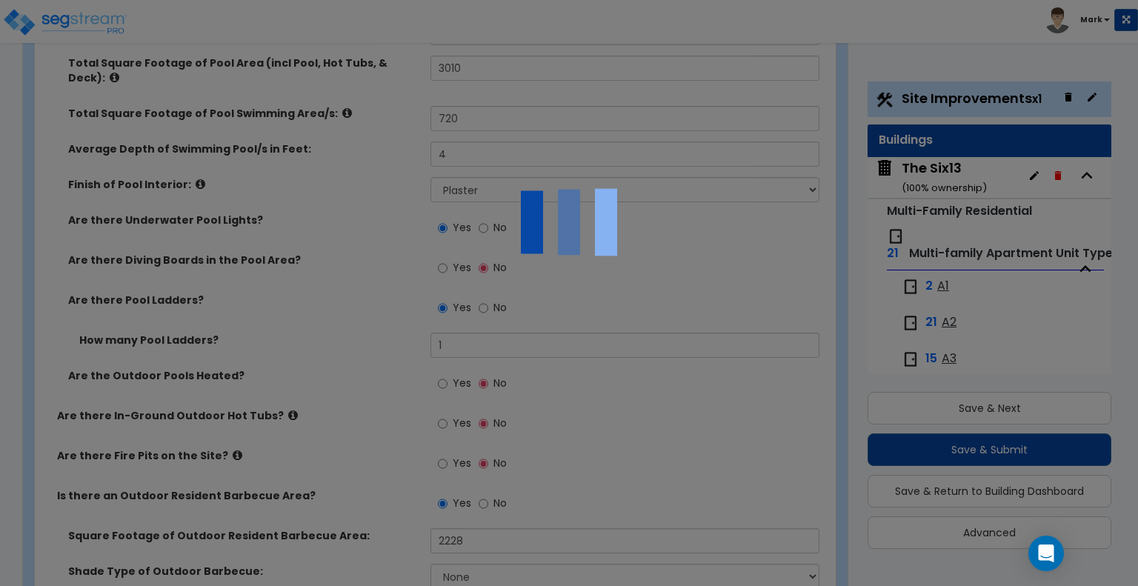
click at [537, 230] on img at bounding box center [569, 222] width 148 height 148
drag, startPoint x: 537, startPoint y: 230, endPoint x: 626, endPoint y: 210, distance: 91.0
click at [626, 210] on img at bounding box center [569, 222] width 148 height 148
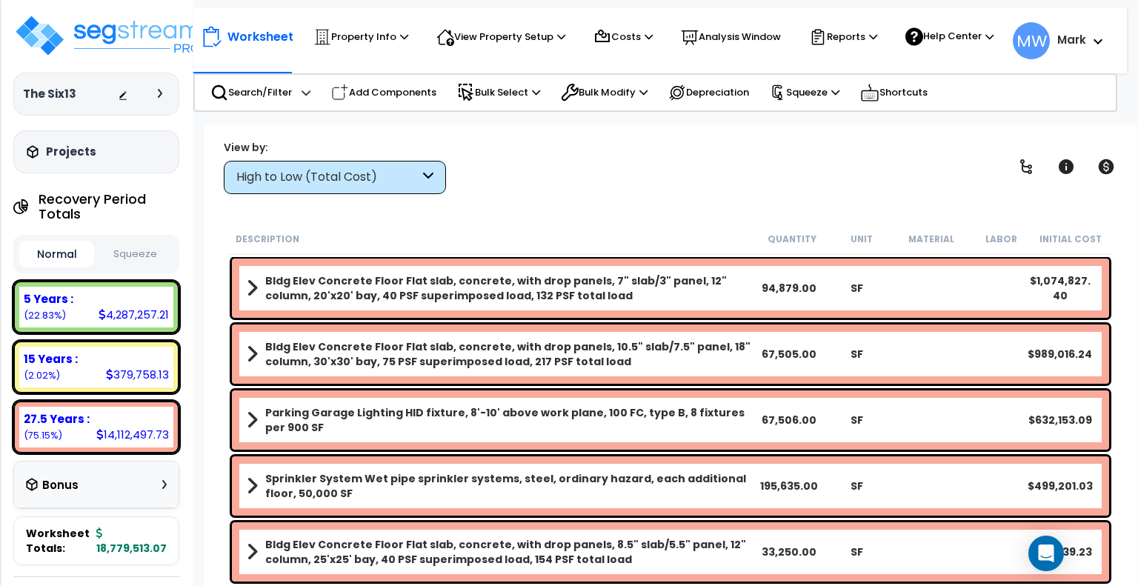
click at [131, 254] on button "Squeeze" at bounding box center [135, 255] width 75 height 26
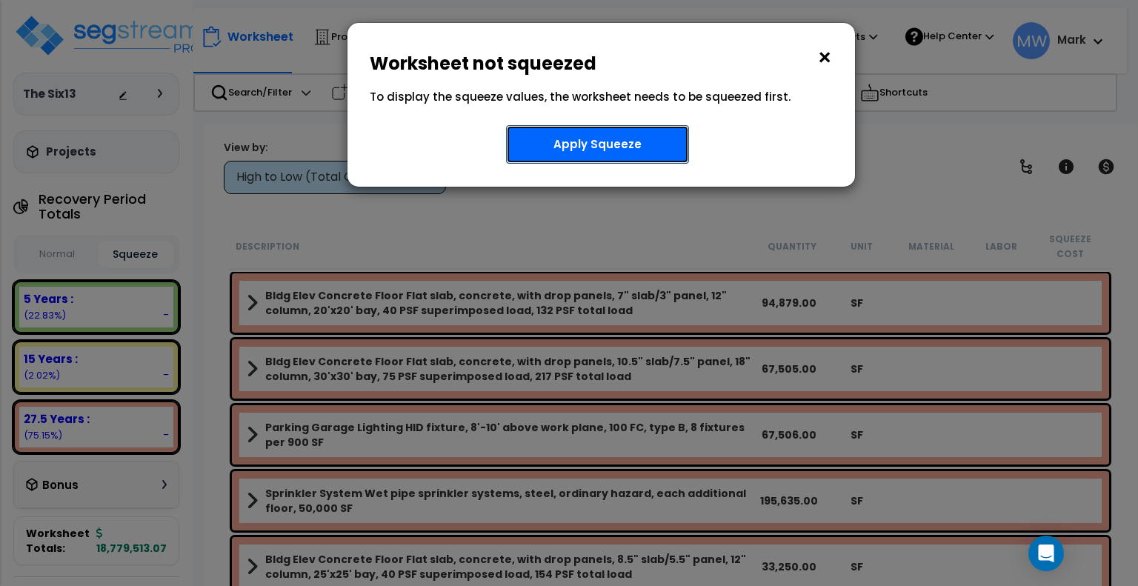
click at [622, 150] on button "Apply Squeeze" at bounding box center [597, 144] width 183 height 39
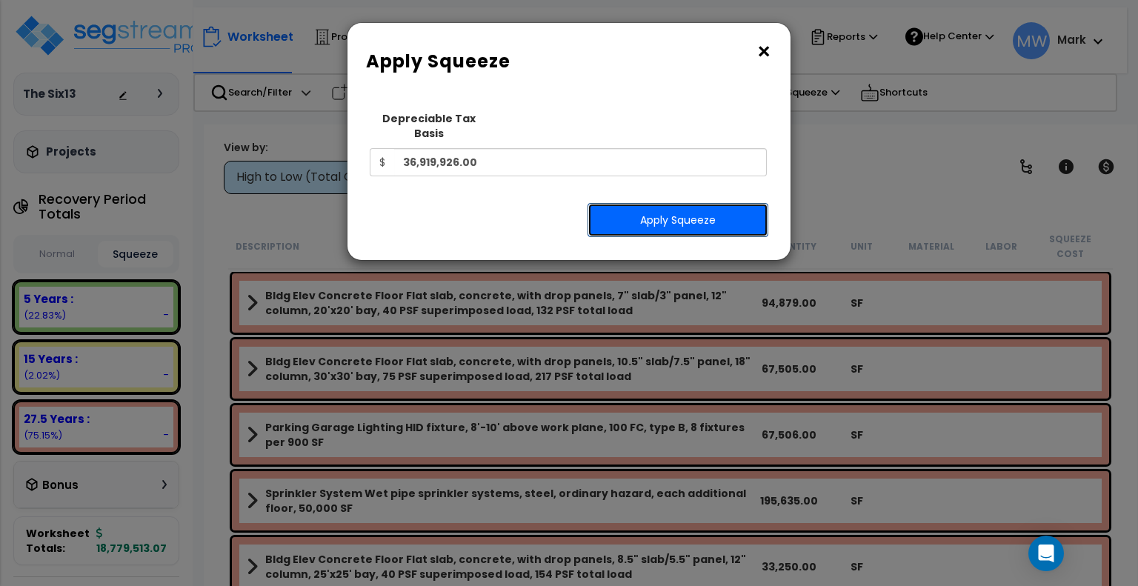
click at [633, 212] on button "Apply Squeeze" at bounding box center [678, 220] width 181 height 34
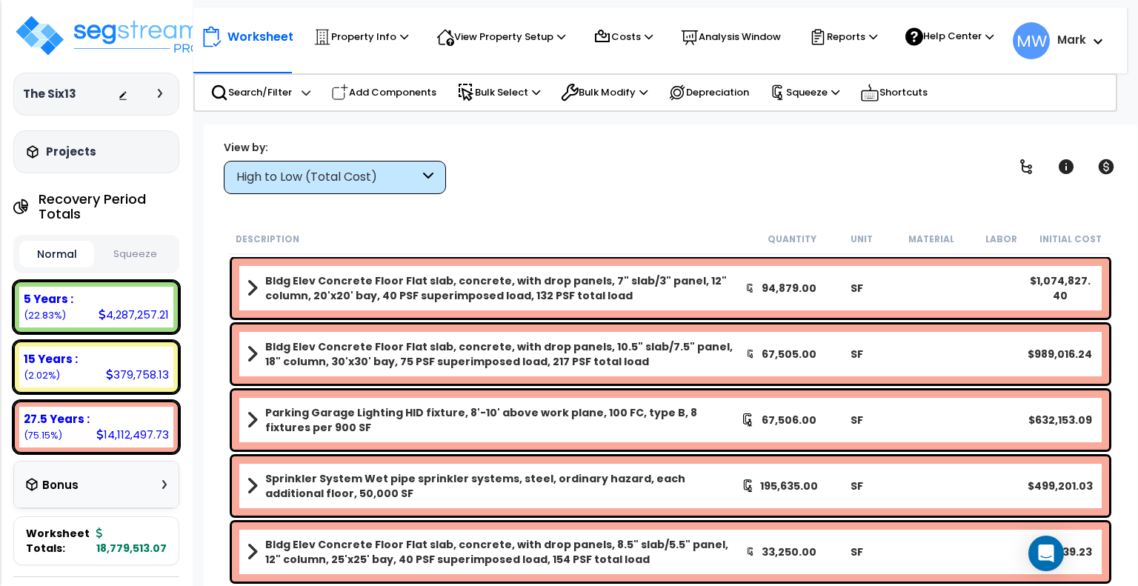
click at [141, 253] on button "Squeeze" at bounding box center [135, 255] width 75 height 26
